Goal: Task Accomplishment & Management: Manage account settings

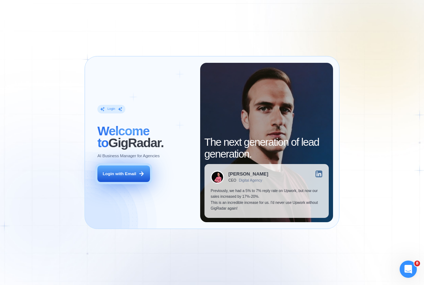
click at [128, 176] on div "Login with Email" at bounding box center [120, 174] width 34 height 6
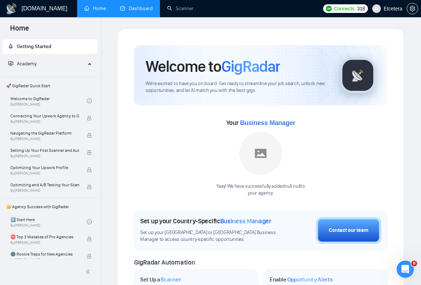
click at [135, 10] on link "Dashboard" at bounding box center [136, 8] width 33 height 6
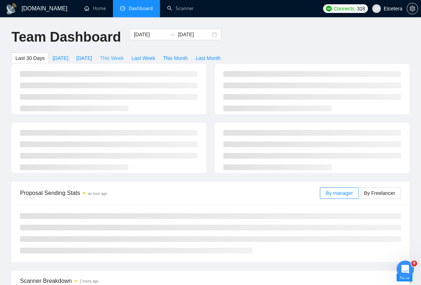
click at [119, 58] on span "This Week" at bounding box center [112, 58] width 24 height 8
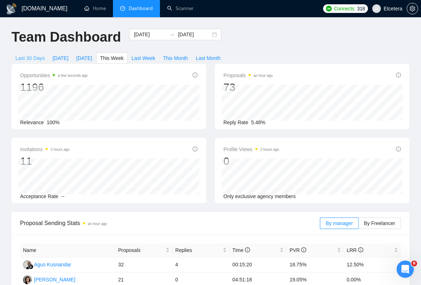
click at [33, 58] on span "Last 30 Days" at bounding box center [29, 58] width 29 height 8
click at [124, 56] on span "This Week" at bounding box center [112, 58] width 24 height 8
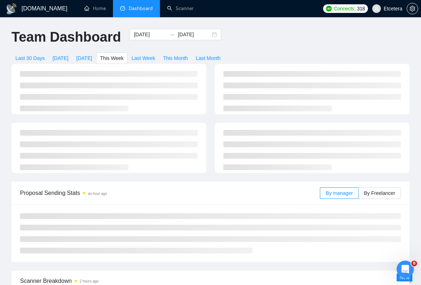
type input "[DATE]"
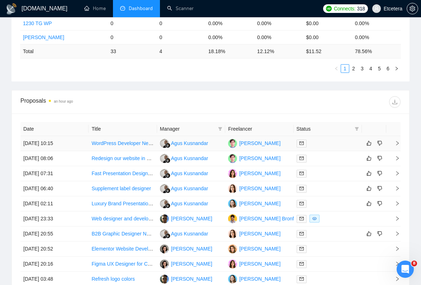
scroll to position [423, 0]
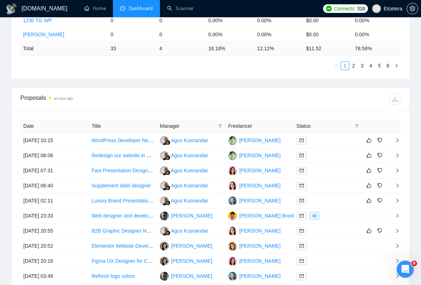
click at [326, 125] on span "Status" at bounding box center [323, 126] width 55 height 8
click at [359, 125] on span at bounding box center [356, 125] width 7 height 11
click at [335, 137] on span "Chat" at bounding box center [334, 140] width 14 height 6
checkbox input "true"
click at [351, 167] on span "OK" at bounding box center [350, 166] width 7 height 8
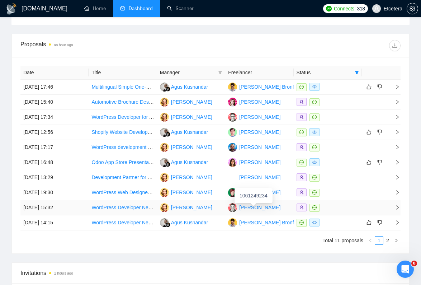
scroll to position [466, 0]
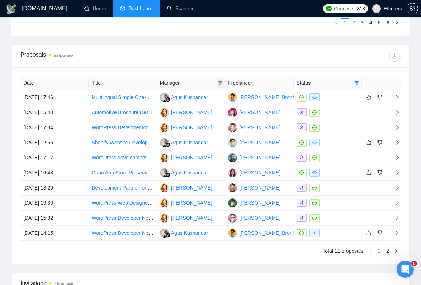
click at [219, 81] on icon "filter" at bounding box center [220, 83] width 4 height 4
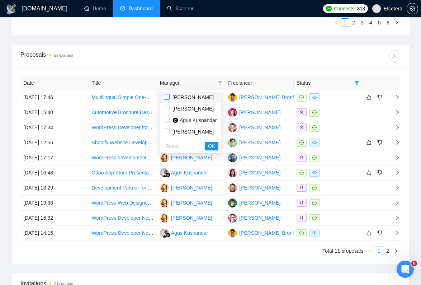
click at [169, 97] on input "checkbox" at bounding box center [167, 97] width 6 height 6
checkbox input "true"
click at [168, 106] on input "checkbox" at bounding box center [167, 108] width 6 height 6
checkbox input "true"
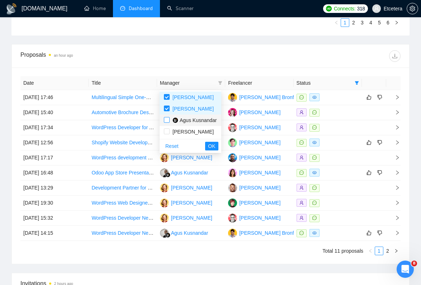
click at [167, 119] on input "checkbox" at bounding box center [167, 120] width 6 height 6
checkbox input "true"
click at [213, 144] on span "OK" at bounding box center [211, 146] width 7 height 8
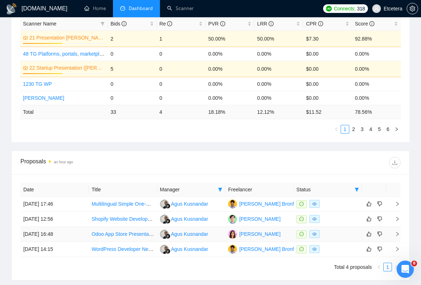
scroll to position [382, 0]
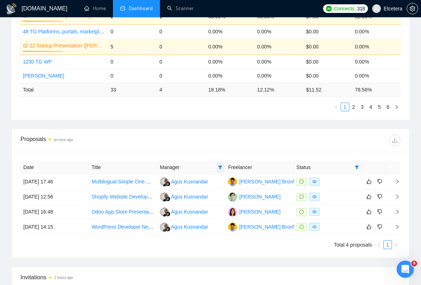
click at [217, 167] on span at bounding box center [219, 167] width 7 height 11
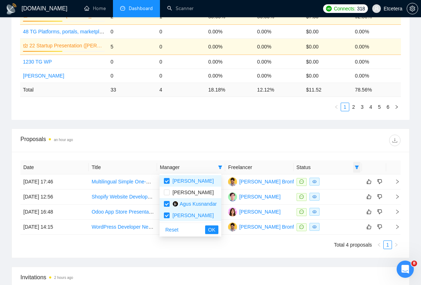
click at [356, 168] on icon "filter" at bounding box center [357, 167] width 4 height 4
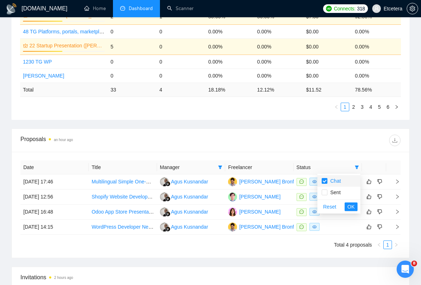
click at [341, 181] on span "Chat" at bounding box center [338, 181] width 34 height 8
checkbox input "false"
click at [356, 209] on button "OK" at bounding box center [350, 206] width 13 height 9
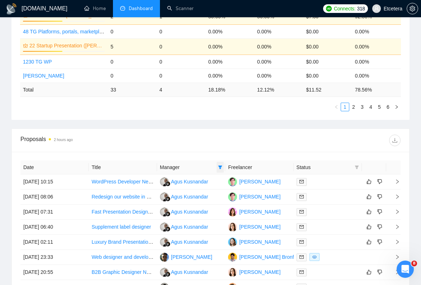
click at [223, 168] on span at bounding box center [219, 167] width 7 height 11
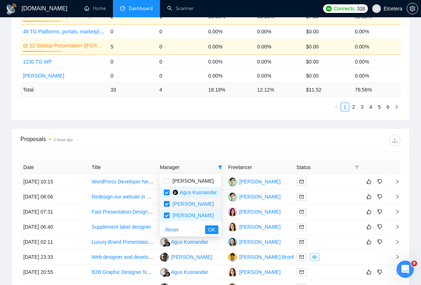
click at [166, 203] on input "checkbox" at bounding box center [167, 204] width 6 height 6
click at [167, 205] on input "checkbox" at bounding box center [167, 204] width 6 height 6
checkbox input "true"
click at [166, 191] on input "checkbox" at bounding box center [167, 192] width 6 height 6
checkbox input "false"
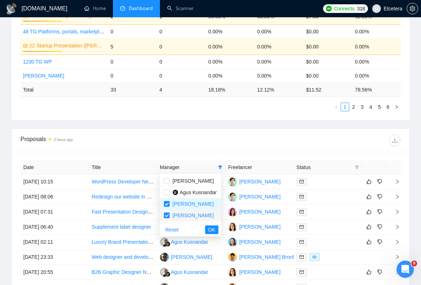
click at [167, 217] on input "checkbox" at bounding box center [167, 215] width 6 height 6
checkbox input "false"
click at [212, 227] on span "OK" at bounding box center [211, 229] width 7 height 8
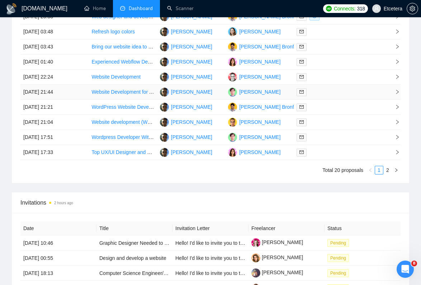
scroll to position [549, 0]
